Goal: Task Accomplishment & Management: Manage account settings

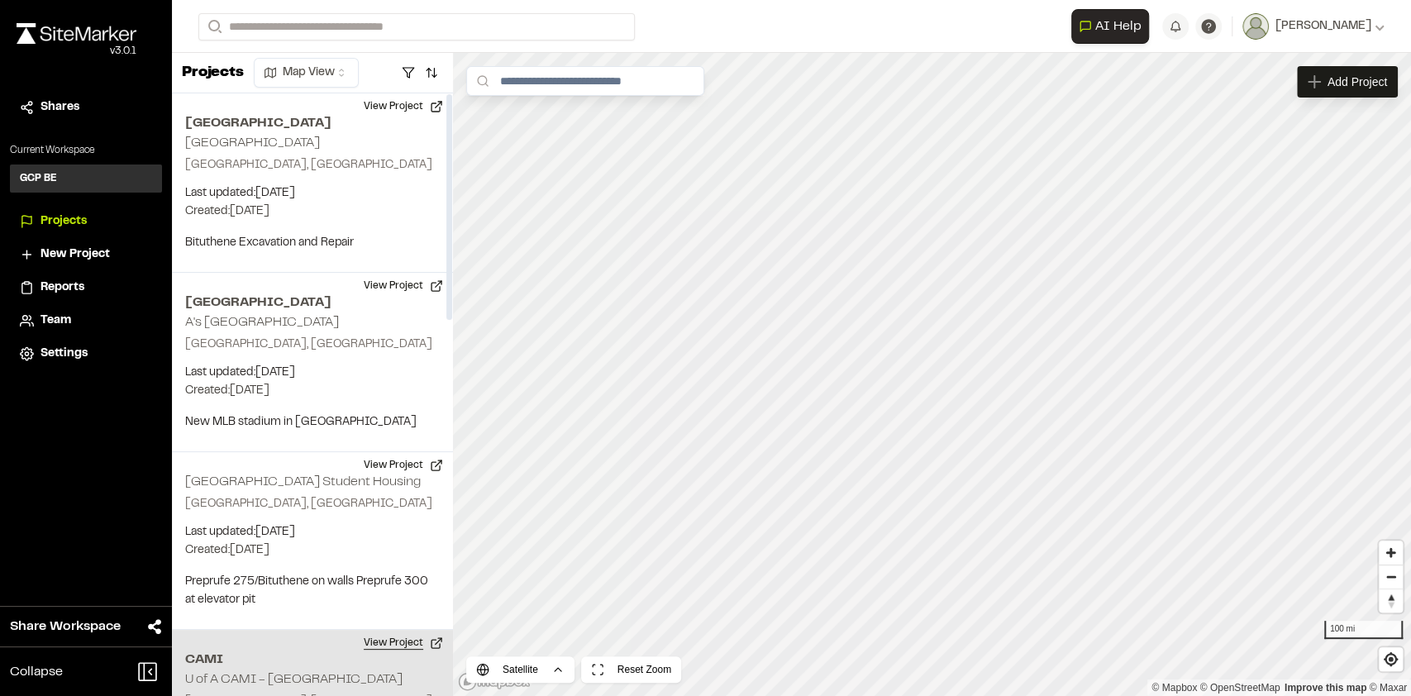
click at [408, 641] on button "View Project" at bounding box center [403, 643] width 99 height 26
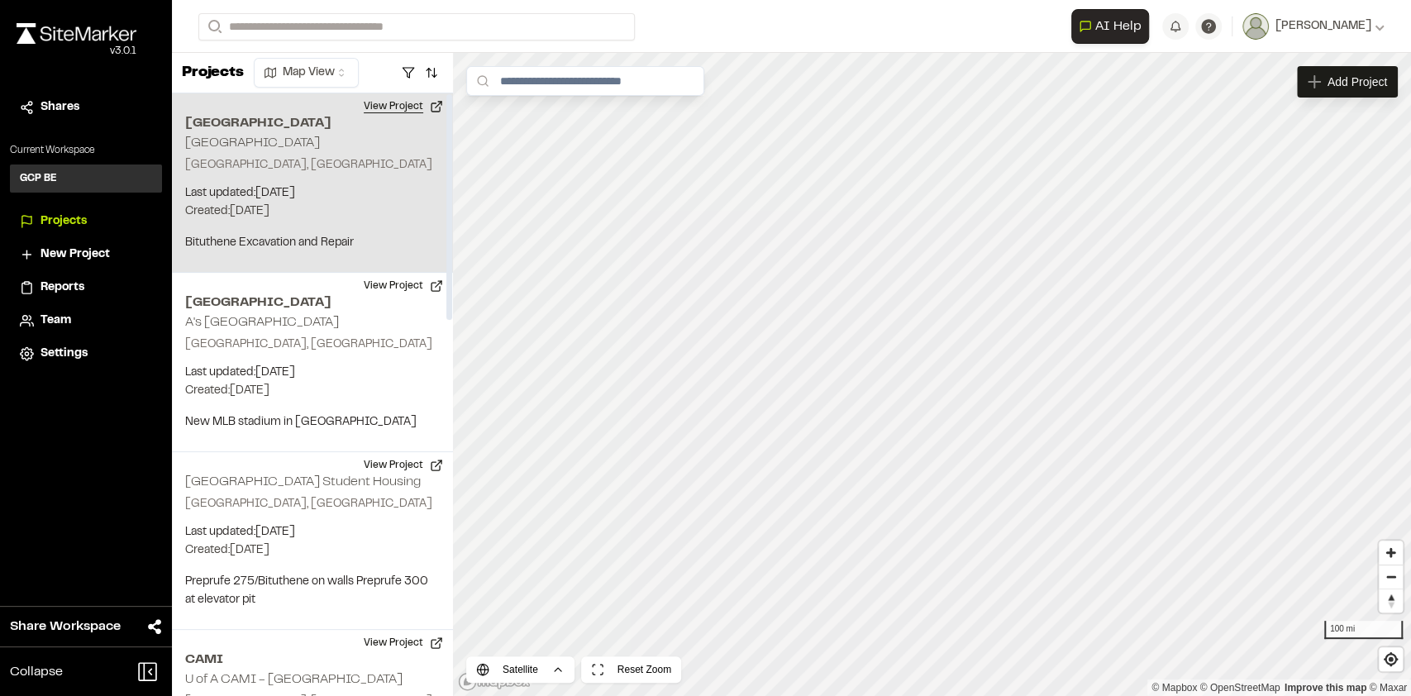
click at [404, 111] on button "View Project" at bounding box center [403, 106] width 99 height 26
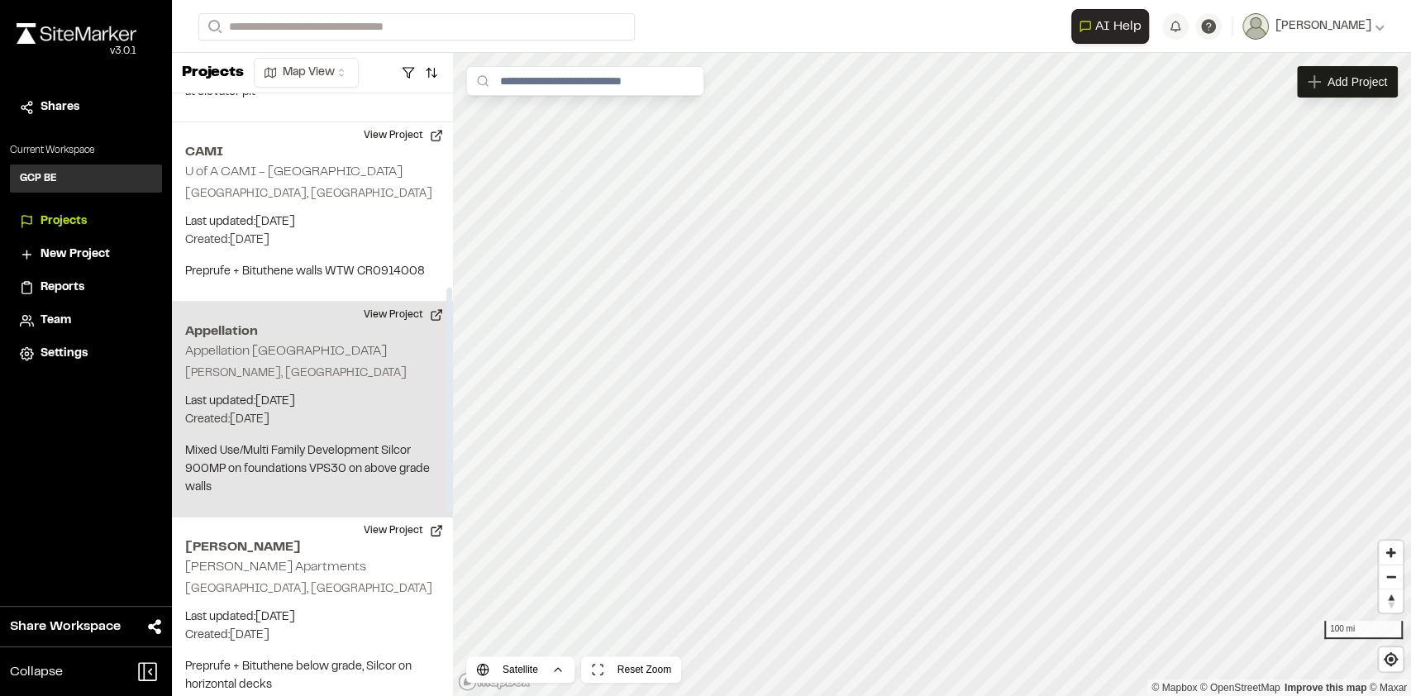
scroll to position [519, 0]
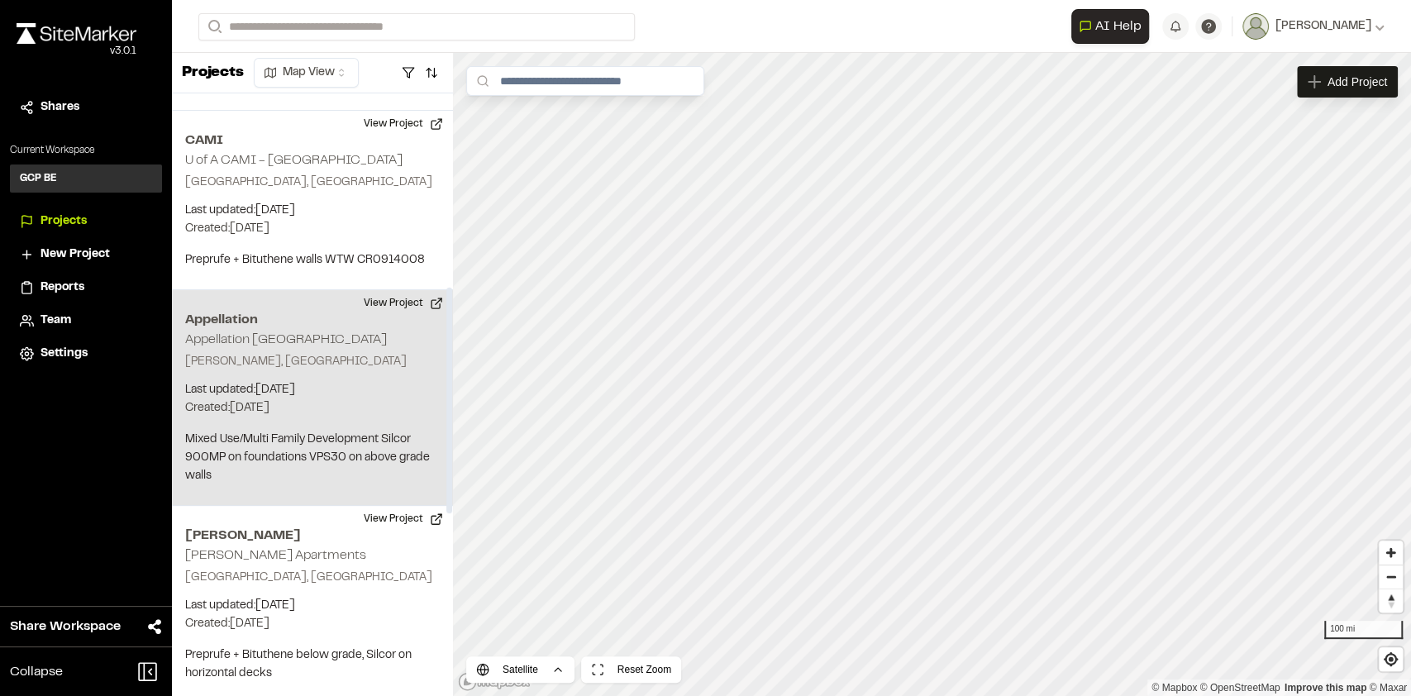
drag, startPoint x: 449, startPoint y: 301, endPoint x: 435, endPoint y: 495, distance: 194.6
click at [446, 495] on div at bounding box center [449, 401] width 6 height 226
click at [403, 300] on button "View Project" at bounding box center [403, 303] width 99 height 26
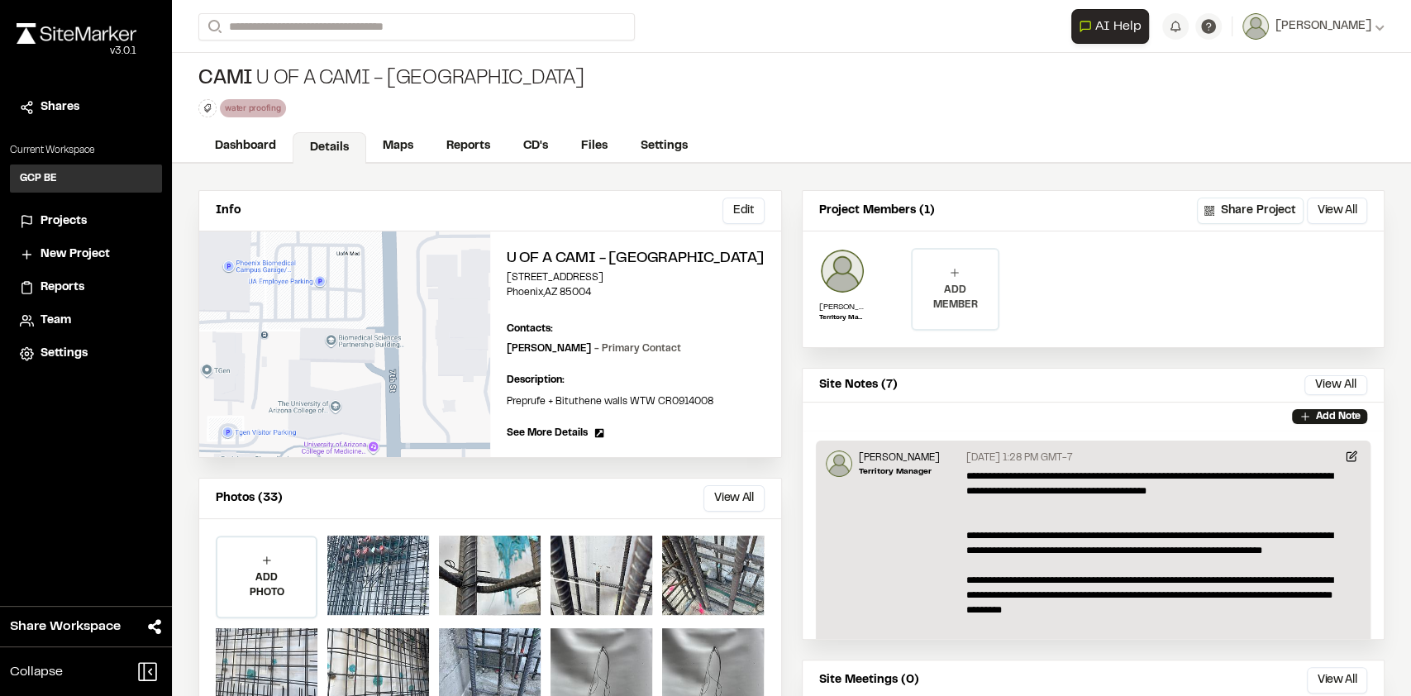
click at [956, 277] on div "ADD MEMBER" at bounding box center [954, 289] width 85 height 79
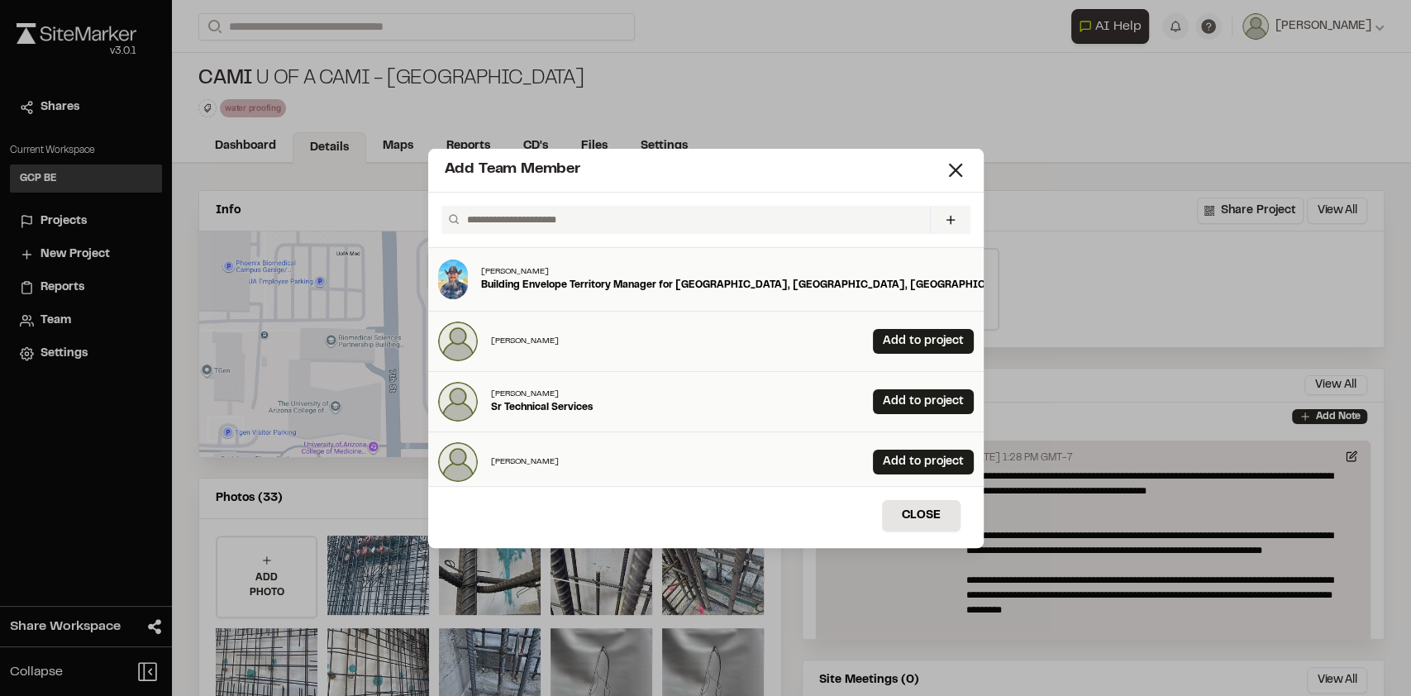
click at [567, 215] on input "text" at bounding box center [691, 220] width 462 height 28
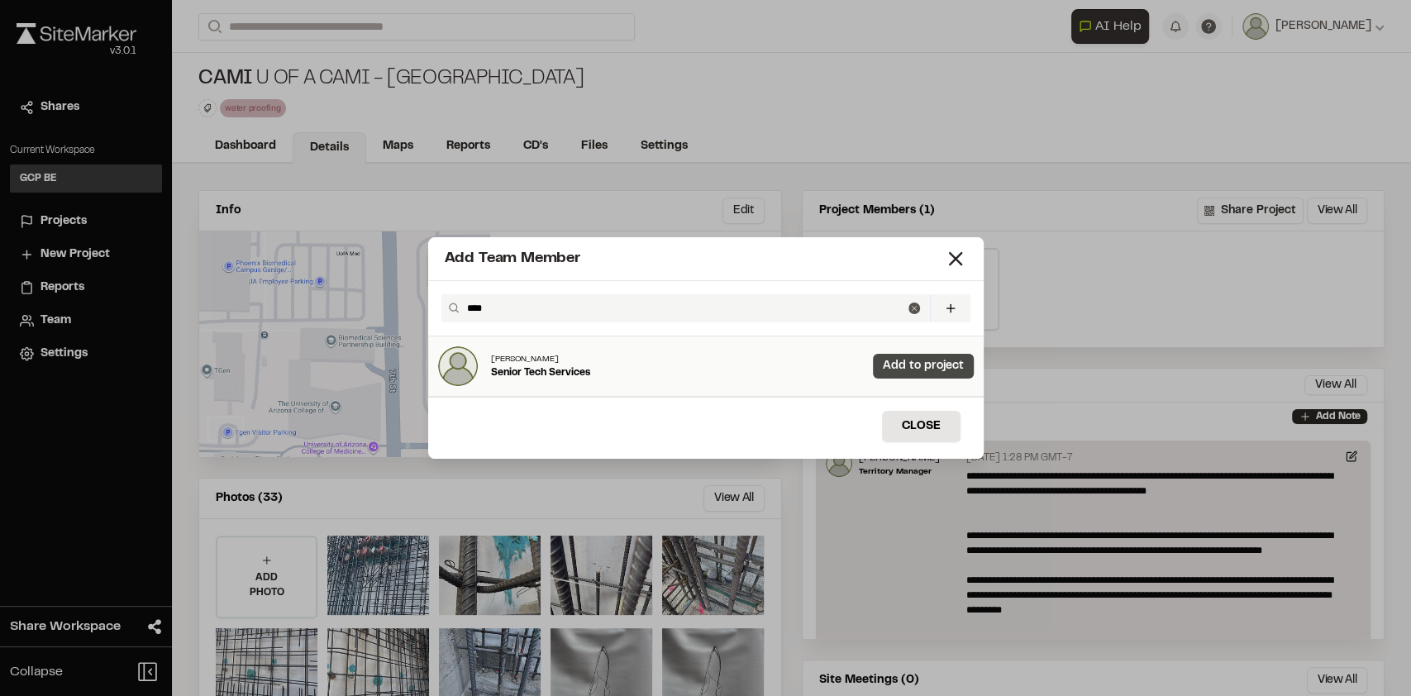
type input "****"
click at [916, 370] on link "Add to project" at bounding box center [923, 366] width 101 height 25
click at [940, 435] on button "Close" at bounding box center [921, 426] width 79 height 31
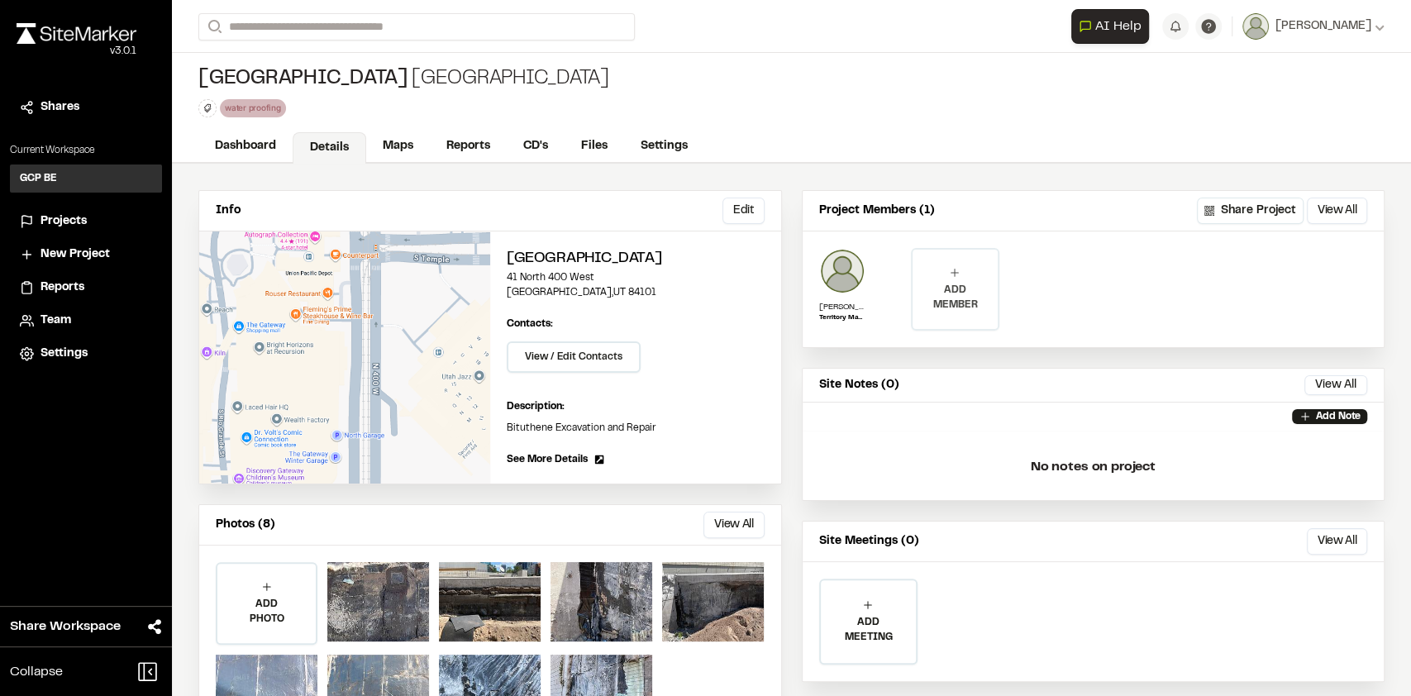
click at [946, 288] on p "ADD MEMBER" at bounding box center [954, 298] width 85 height 30
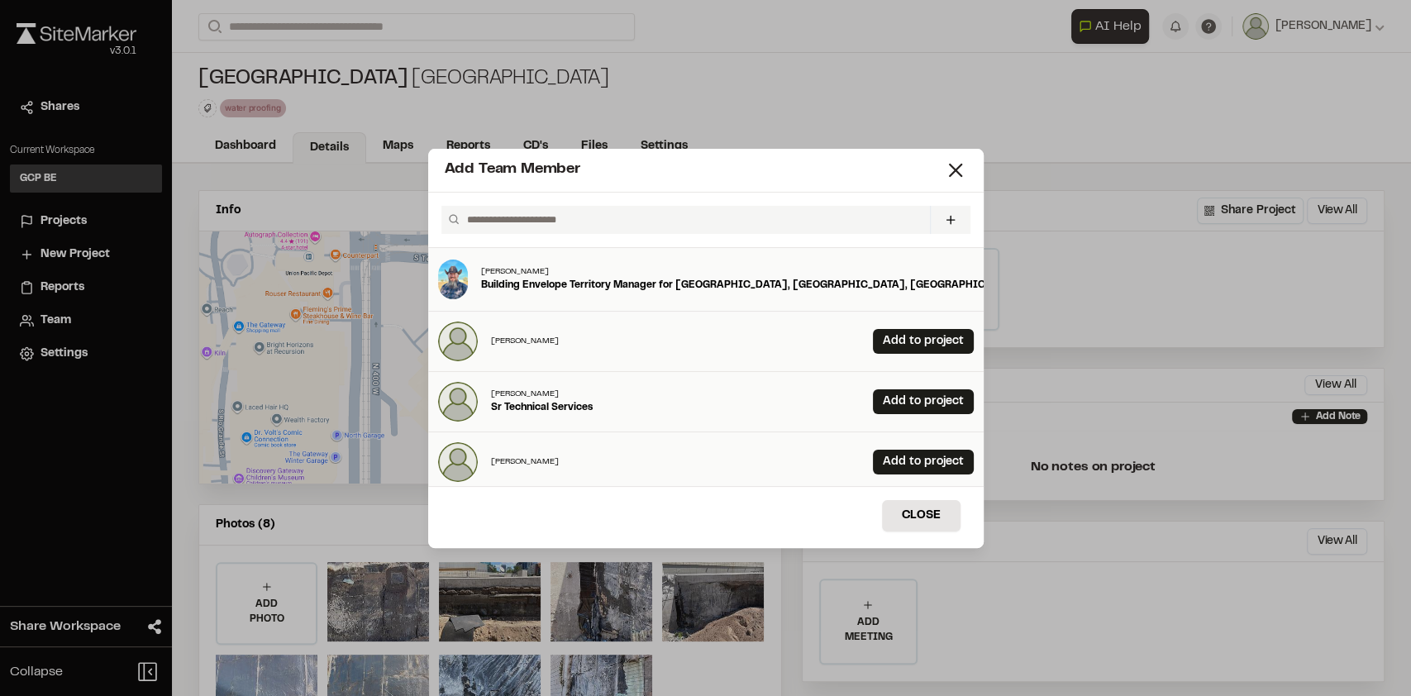
click at [591, 212] on input "text" at bounding box center [691, 220] width 462 height 28
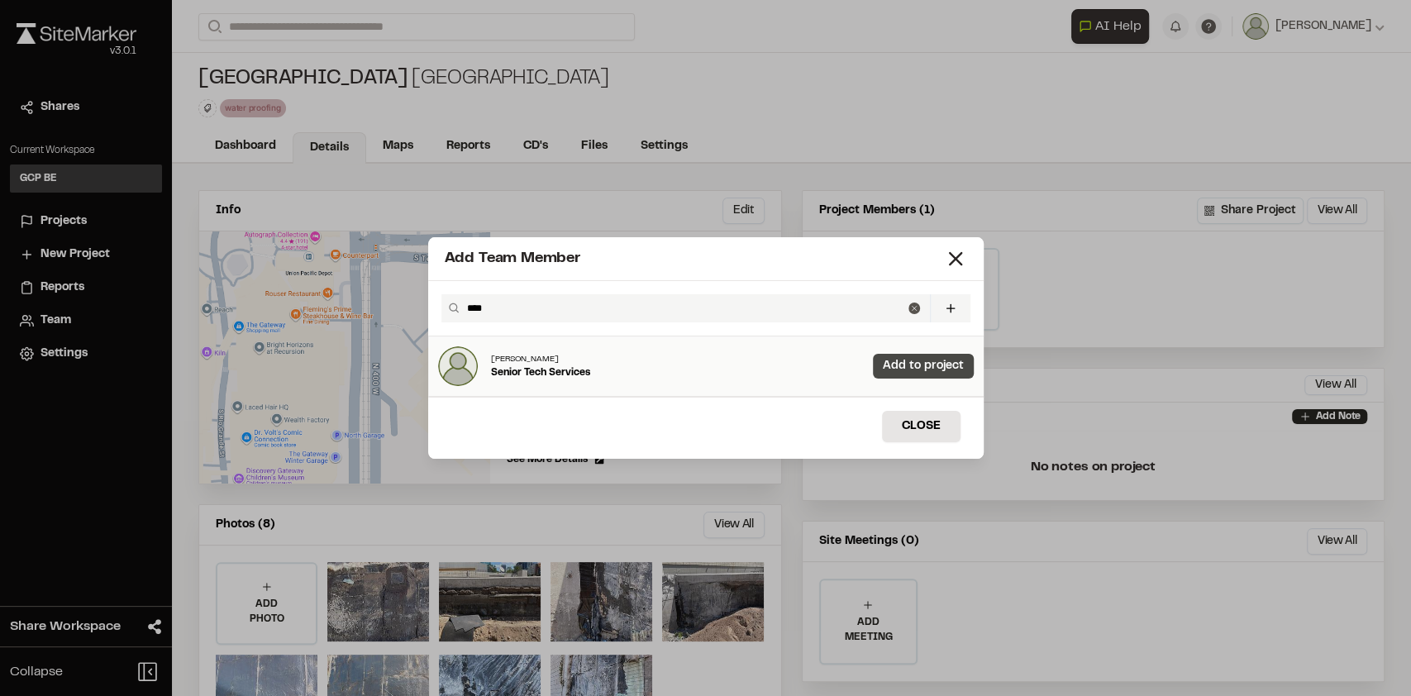
type input "****"
click at [889, 369] on link "Add to project" at bounding box center [923, 366] width 101 height 25
click at [927, 433] on button "Close" at bounding box center [921, 426] width 79 height 31
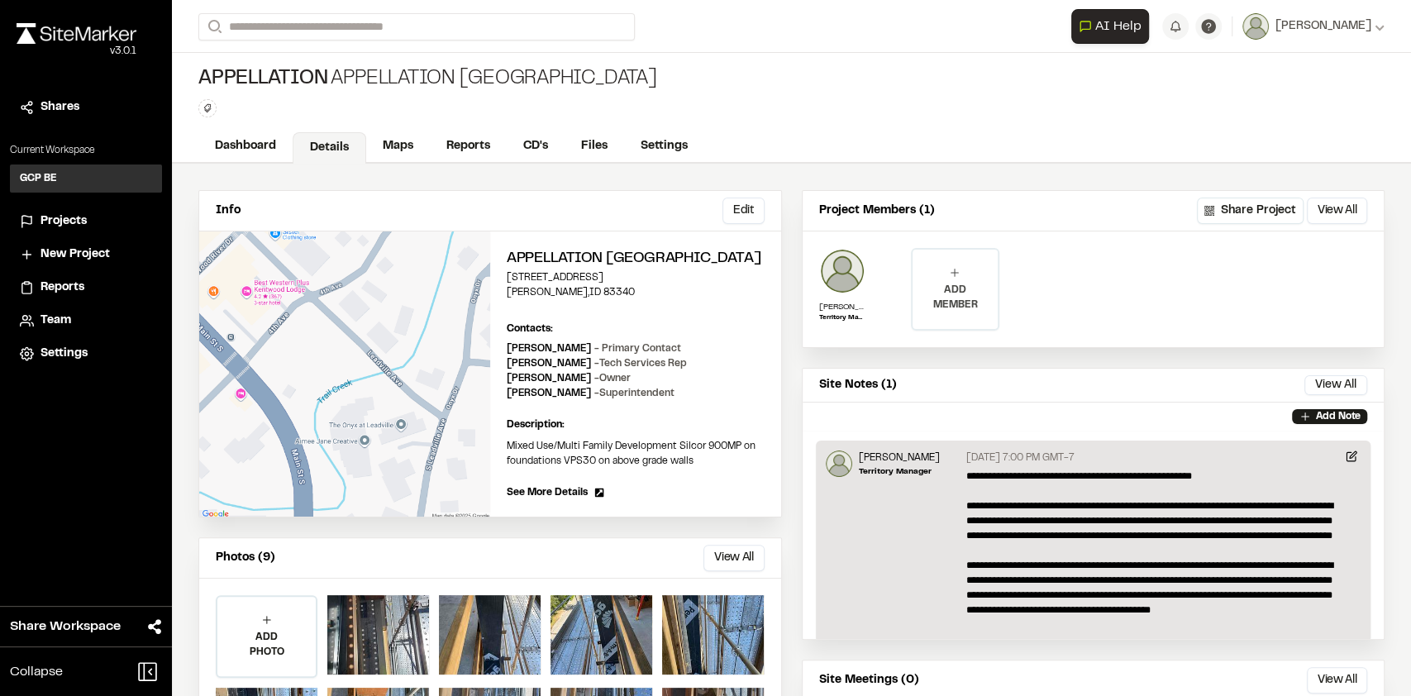
click at [944, 284] on p "ADD MEMBER" at bounding box center [954, 298] width 85 height 30
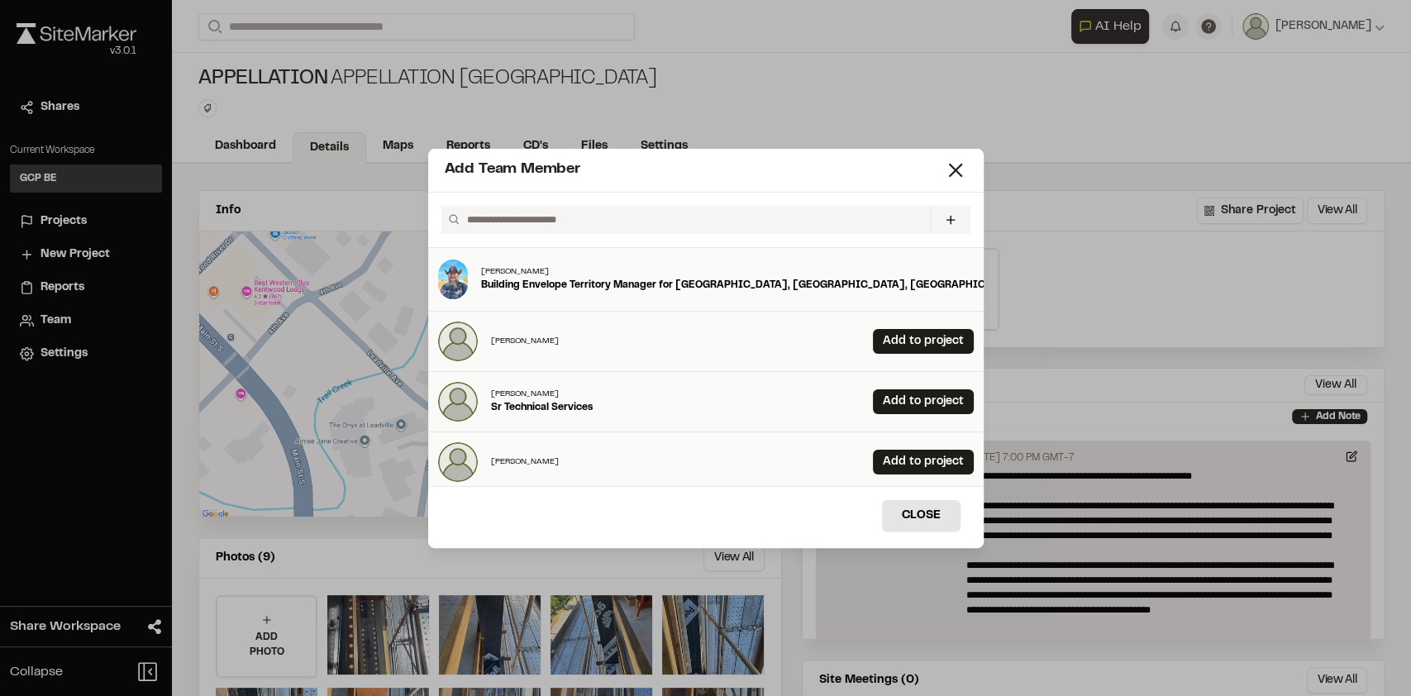
click at [524, 215] on input "text" at bounding box center [691, 220] width 462 height 28
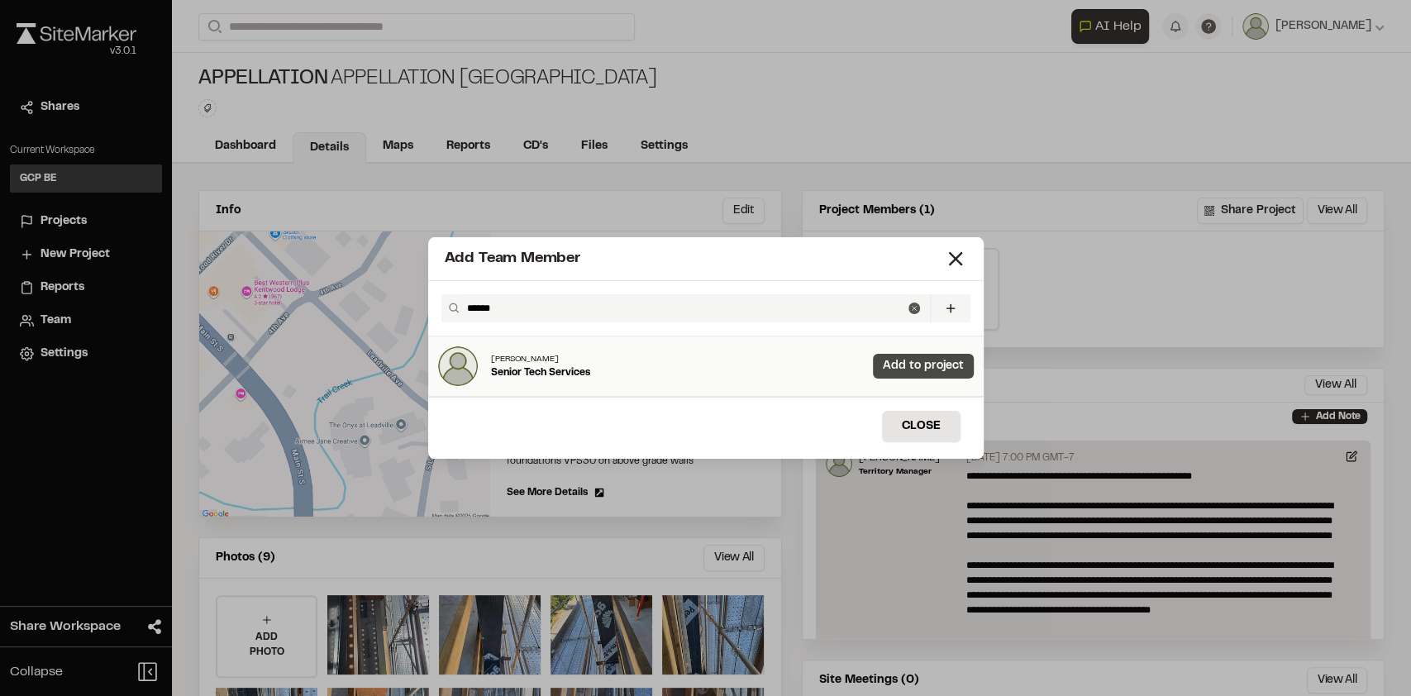
type input "******"
click at [887, 362] on link "Add to project" at bounding box center [923, 366] width 101 height 25
click at [926, 423] on button "Close" at bounding box center [921, 426] width 79 height 31
